Goal: Information Seeking & Learning: Understand process/instructions

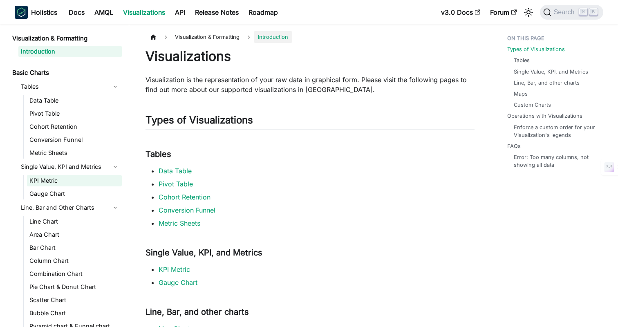
click at [47, 182] on link "KPI Metric" at bounding box center [74, 180] width 95 height 11
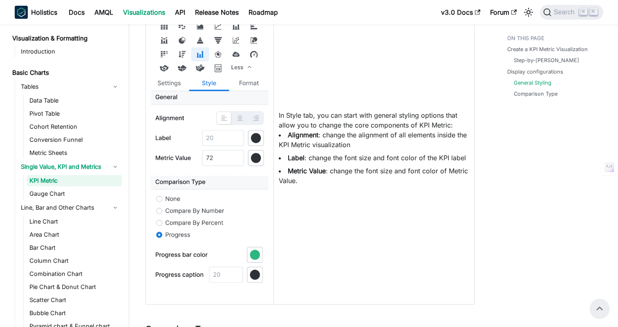
scroll to position [1129, 0]
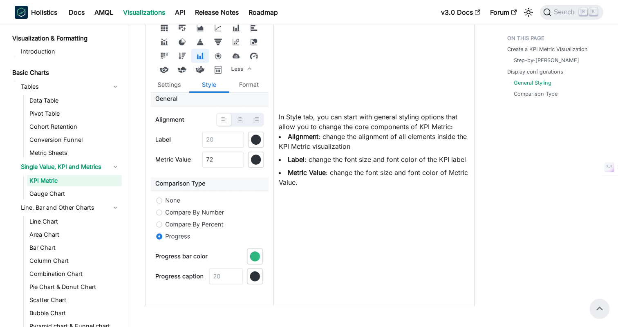
click at [425, 136] on li "Alignment : change the alignment of all elements inside the KPI Metric visualiz…" at bounding box center [374, 142] width 191 height 20
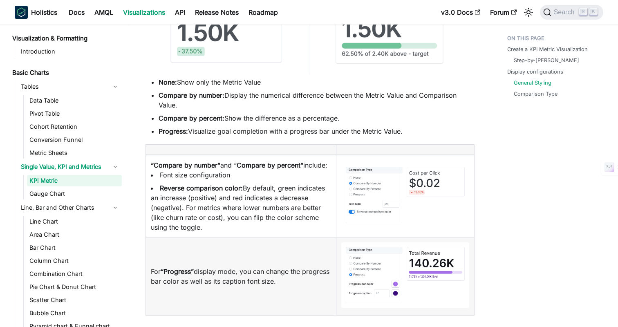
scroll to position [1748, 0]
